Goal: Navigation & Orientation: Find specific page/section

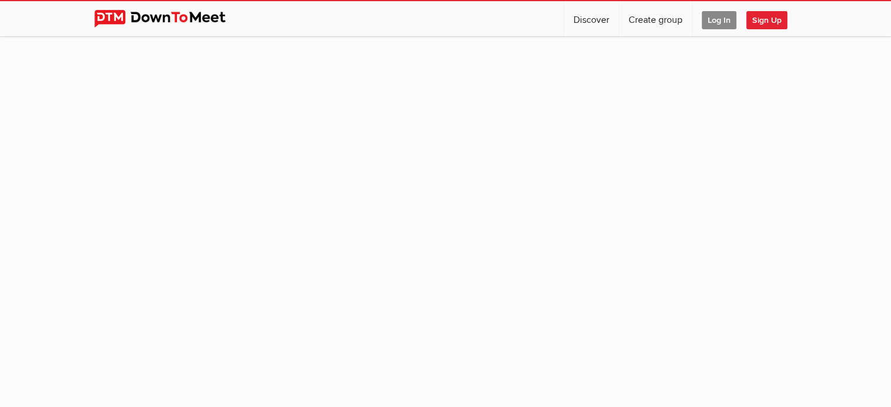
click at [716, 20] on span "Log In" at bounding box center [719, 20] width 35 height 18
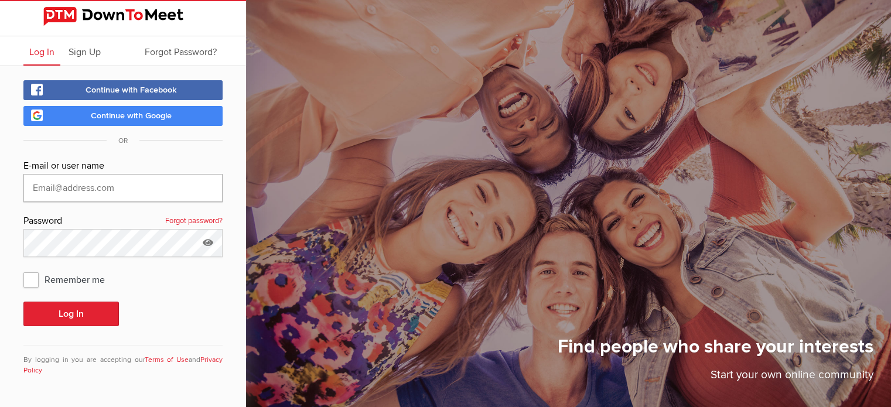
type input "[EMAIL_ADDRESS][DOMAIN_NAME]"
click at [77, 317] on button "Log In" at bounding box center [71, 314] width 96 height 25
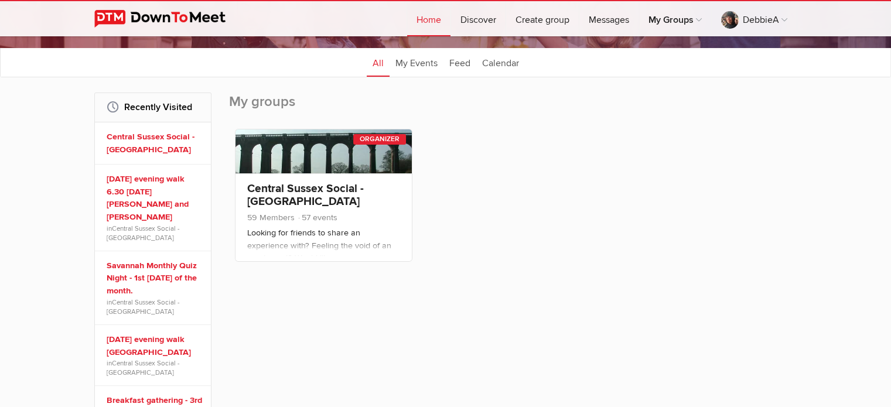
scroll to position [128, 0]
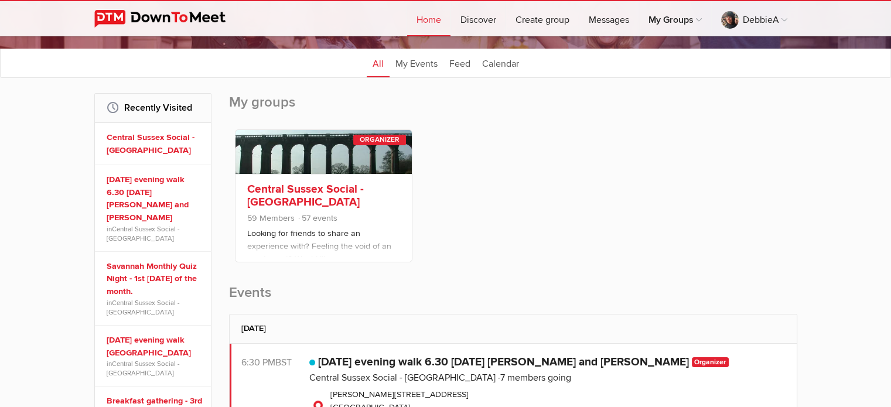
click at [283, 189] on link "Central Sussex Social - [GEOGRAPHIC_DATA]" at bounding box center [305, 195] width 117 height 27
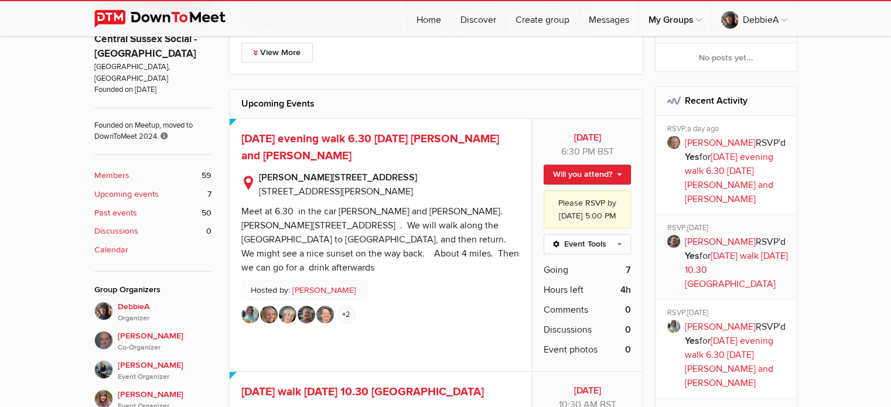
scroll to position [431, 0]
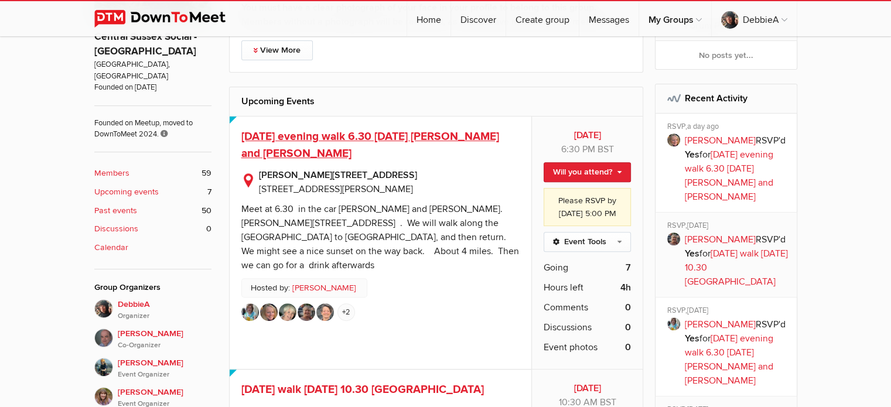
click at [335, 149] on span "[DATE] evening walk 6.30 [DATE] [PERSON_NAME] and [PERSON_NAME]" at bounding box center [370, 145] width 258 height 31
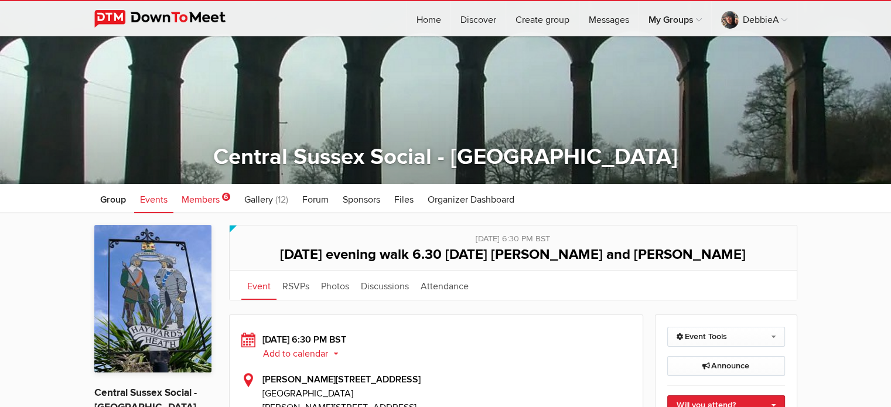
scroll to position [74, 0]
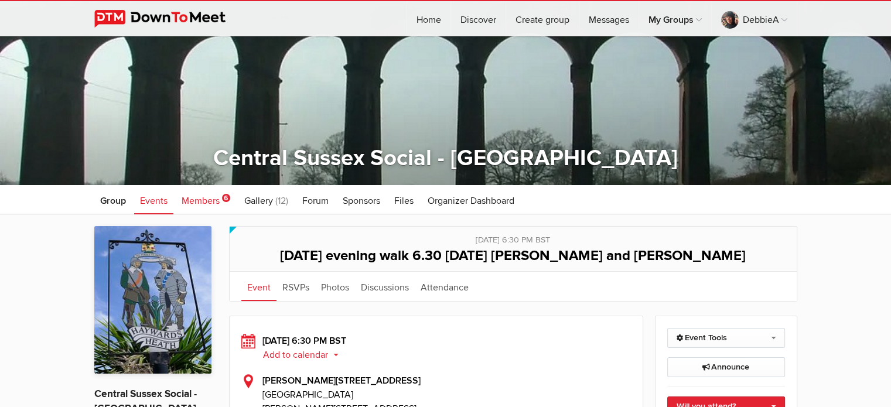
click at [195, 195] on span "Members" at bounding box center [201, 201] width 38 height 12
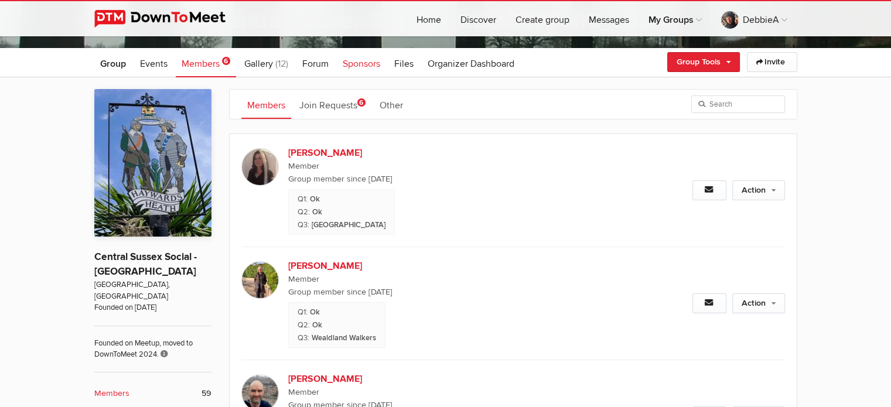
scroll to position [211, 0]
click at [709, 102] on input "search" at bounding box center [739, 105] width 94 height 18
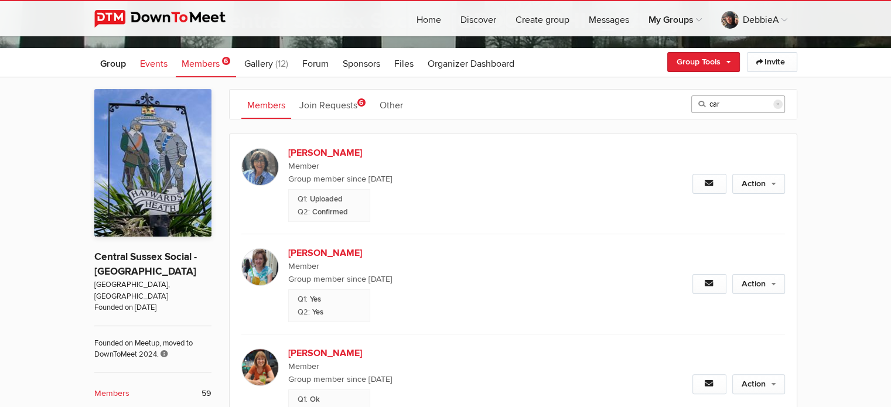
type input "car"
click at [152, 64] on span "Events" at bounding box center [154, 64] width 28 height 12
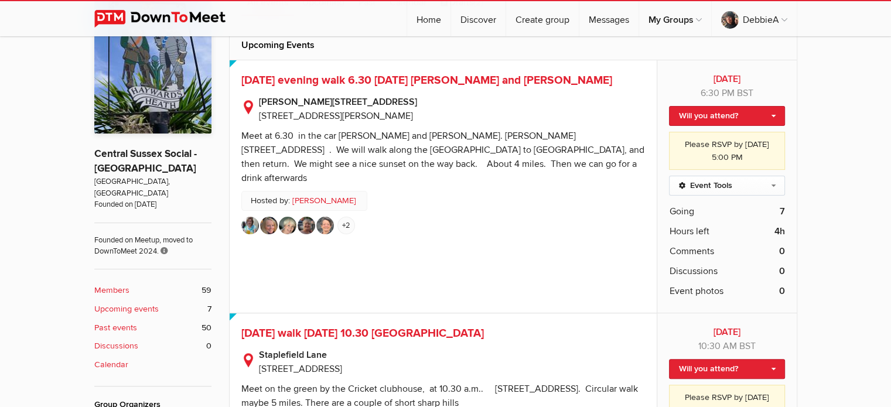
scroll to position [312, 0]
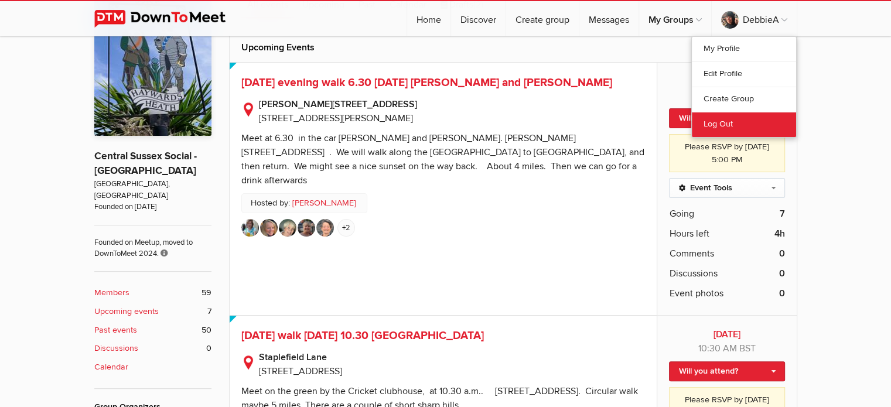
click at [727, 124] on link "Log Out" at bounding box center [744, 124] width 104 height 25
